Goal: Communication & Community: Answer question/provide support

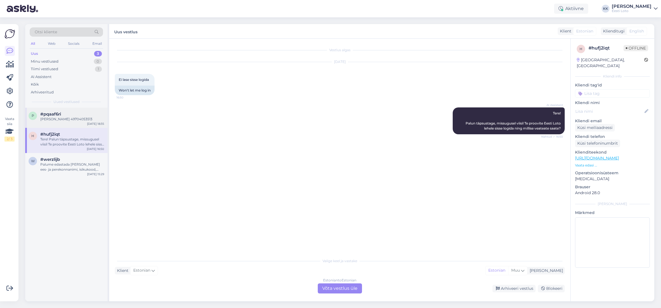
click at [48, 118] on div "[PERSON_NAME] 49704053513" at bounding box center [72, 119] width 64 height 5
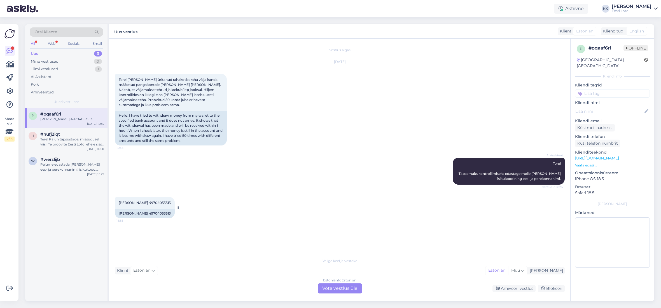
click at [160, 201] on span "[PERSON_NAME] 49704053513" at bounding box center [145, 203] width 52 height 4
drag, startPoint x: 160, startPoint y: 197, endPoint x: 186, endPoint y: 203, distance: 27.1
click at [160, 201] on span "[PERSON_NAME] 49704053513" at bounding box center [145, 203] width 52 height 4
copy span "49704053513"
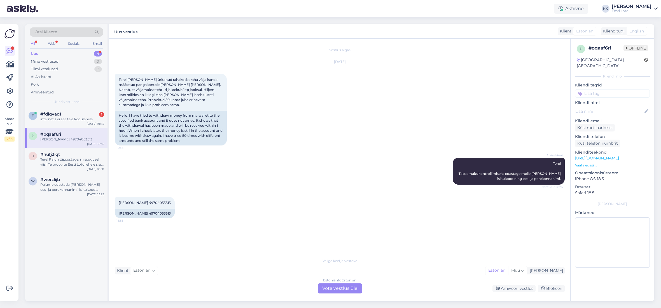
click at [60, 134] on span "#pqaaf6ri" at bounding box center [50, 134] width 21 height 5
click at [328, 285] on div "Estonian to Estonian Võta vestlus üle" at bounding box center [340, 289] width 44 height 10
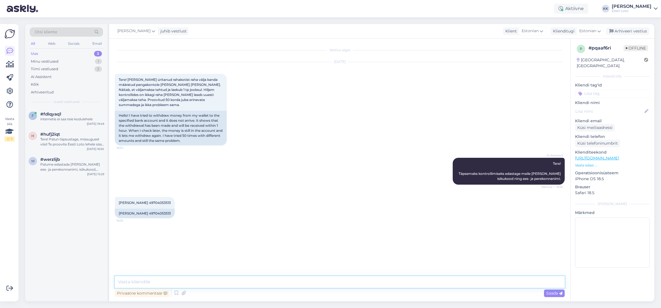
drag, startPoint x: 324, startPoint y: 282, endPoint x: 322, endPoint y: 282, distance: 2.9
click at [324, 282] on textarea at bounding box center [340, 283] width 450 height 12
paste textarea "Tegime enda süsteemis vastavad muudatused ning nüüd peaks Teil väljamakse e-rah…"
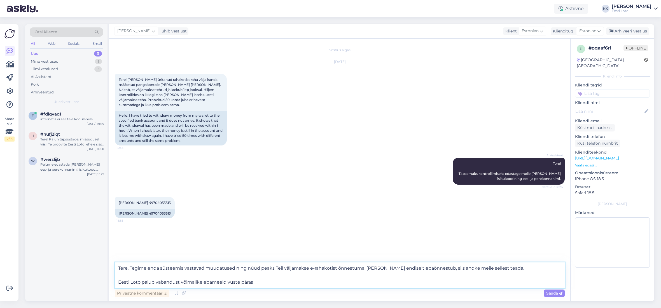
click at [119, 282] on textarea "Tere. Tegime enda süsteemis vastavad muudatused ning nüüd peaks Teil väljamakse…" at bounding box center [340, 275] width 450 height 25
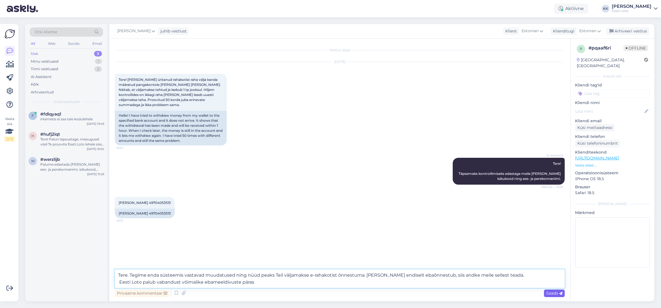
type textarea "Tere. Tegime enda süsteemis vastavad muudatused ning nüüd peaks Teil väljamakse…"
click at [551, 293] on span "Saada" at bounding box center [555, 293] width 16 height 5
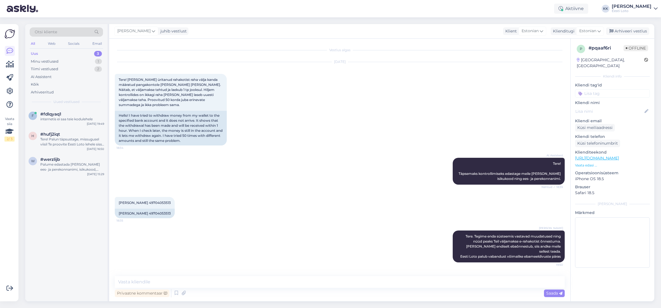
drag, startPoint x: 615, startPoint y: 88, endPoint x: 618, endPoint y: 92, distance: 5.6
click at [615, 89] on input at bounding box center [612, 93] width 75 height 8
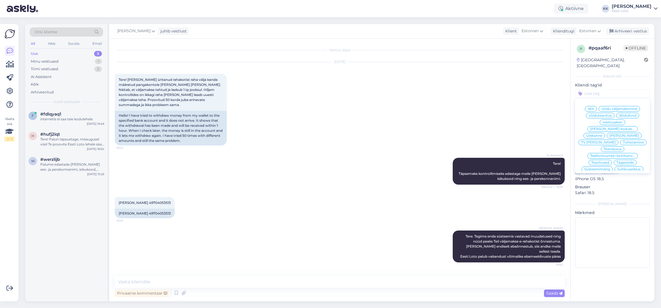
click at [609, 107] on span "võidu väljamaksmine" at bounding box center [620, 108] width 36 height 3
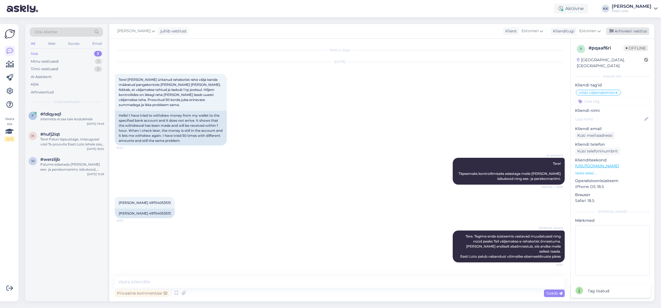
click at [637, 31] on div "Arhiveeri vestlus" at bounding box center [628, 31] width 43 height 8
click at [65, 120] on div "internetis ei saa teie kodulehele" at bounding box center [72, 119] width 64 height 5
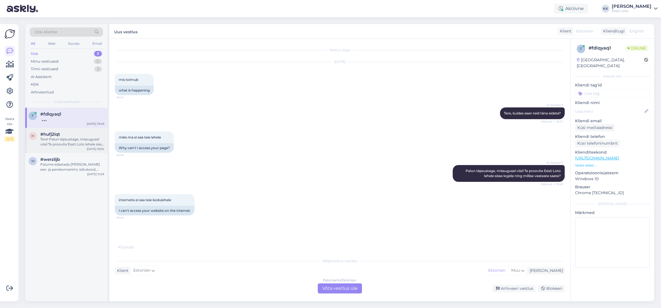
click at [57, 144] on div "Tere! Palun täpsustage, missugusel viisil Te proovite Eesti Loto lehele sisse l…" at bounding box center [72, 142] width 64 height 10
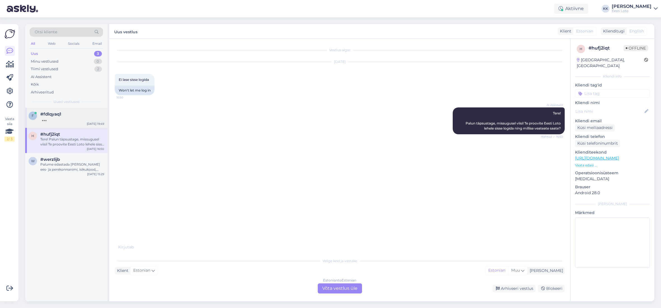
click at [77, 120] on div at bounding box center [72, 119] width 64 height 5
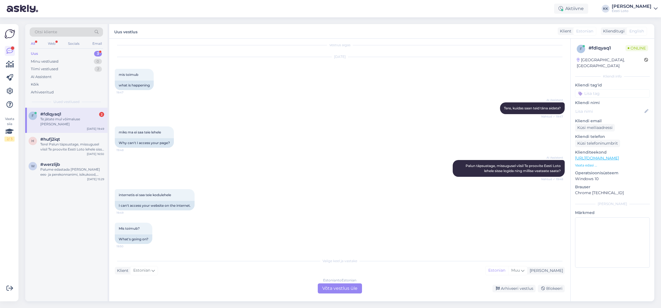
scroll to position [39, 0]
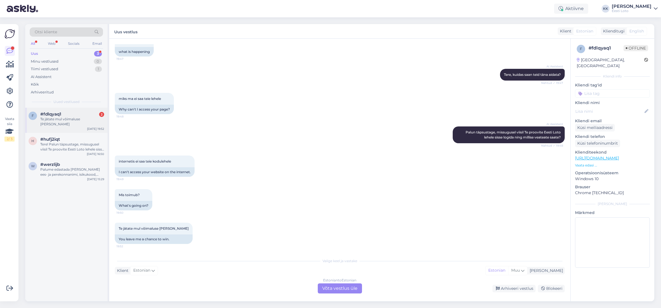
click at [68, 122] on div "f #fdlqyaq1 2 Te jätate mul võimaluse [PERSON_NAME] [DATE] 19:52" at bounding box center [66, 120] width 82 height 25
click at [61, 142] on div "Tere! Palun täpsustage, missugusel viisil Te proovite Eesti Loto lehele sisse l…" at bounding box center [72, 147] width 64 height 10
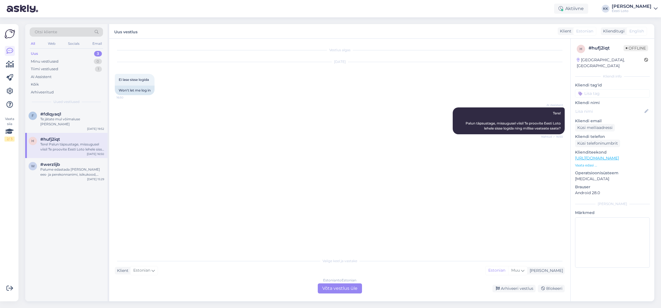
scroll to position [0, 0]
click at [68, 121] on div "Te jätate mul võimaluse [PERSON_NAME]" at bounding box center [72, 122] width 64 height 10
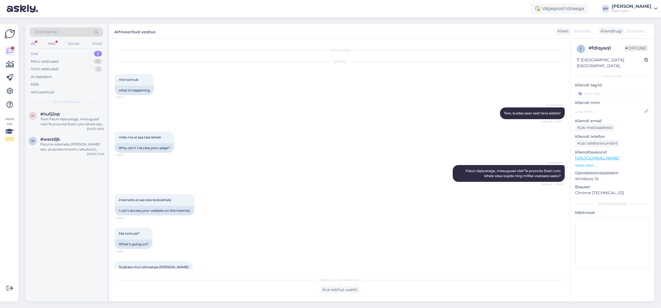
scroll to position [49, 0]
